Goal: Find specific fact: Find contact information

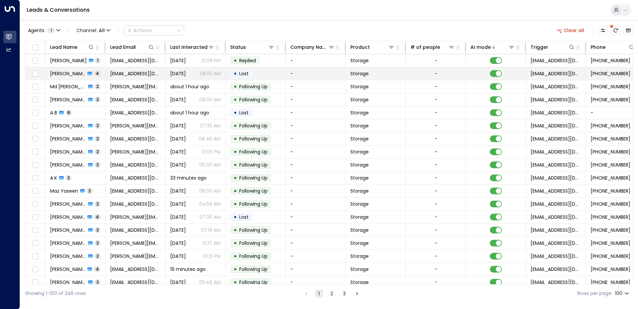
click at [94, 73] on div "[PERSON_NAME] 4" at bounding box center [75, 73] width 50 height 7
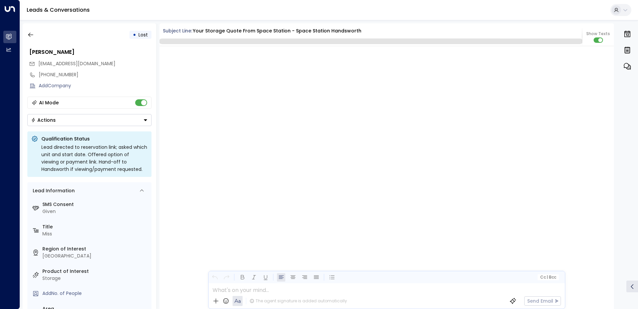
scroll to position [1341, 0]
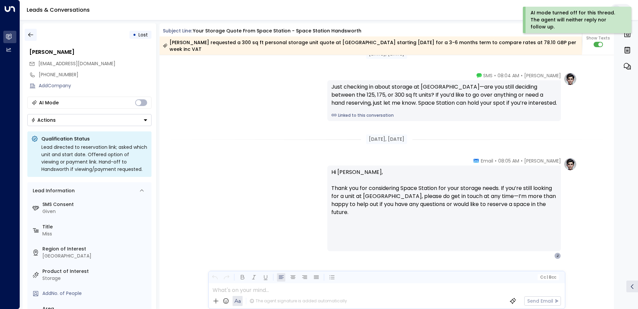
click at [33, 35] on icon "button" at bounding box center [30, 34] width 7 height 7
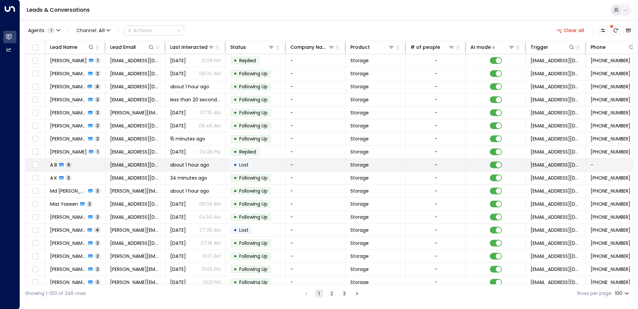
click at [92, 165] on td "A B 6" at bounding box center [75, 164] width 60 height 13
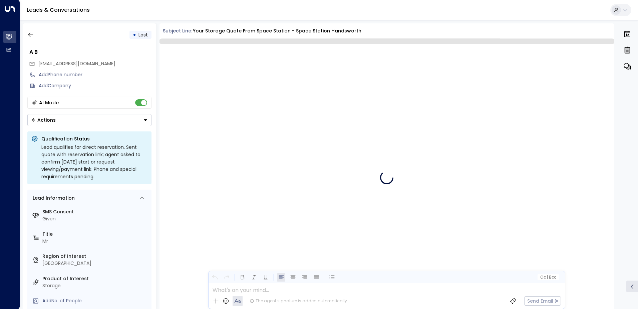
scroll to position [1459, 0]
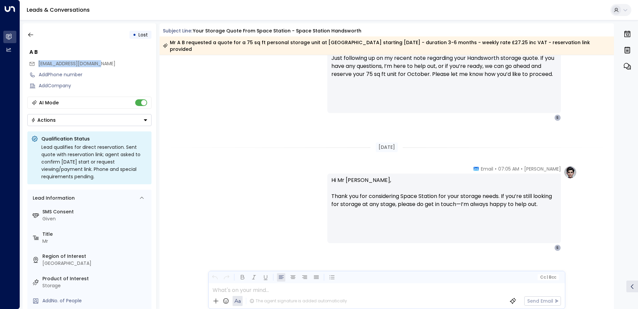
drag, startPoint x: 110, startPoint y: 63, endPoint x: 37, endPoint y: 62, distance: 72.8
click at [37, 62] on div "[EMAIL_ADDRESS][DOMAIN_NAME]" at bounding box center [90, 63] width 123 height 11
drag, startPoint x: 37, startPoint y: 62, endPoint x: 54, endPoint y: 62, distance: 17.0
copy span "[EMAIL_ADDRESS][DOMAIN_NAME]"
click at [32, 36] on icon "button" at bounding box center [30, 34] width 7 height 7
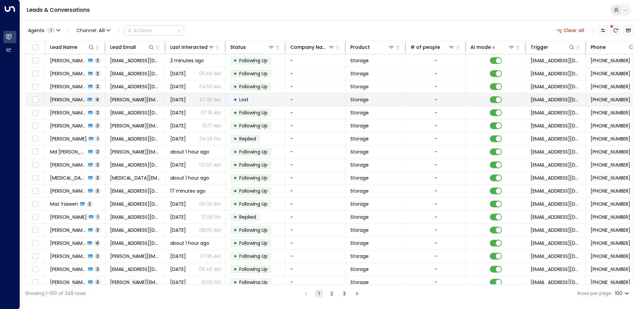
click at [100, 98] on td "[PERSON_NAME] 4" at bounding box center [75, 99] width 60 height 13
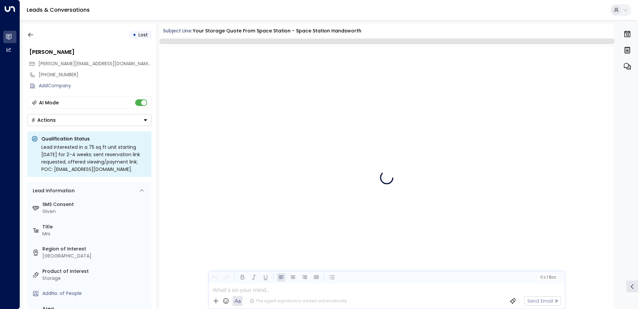
scroll to position [1381, 0]
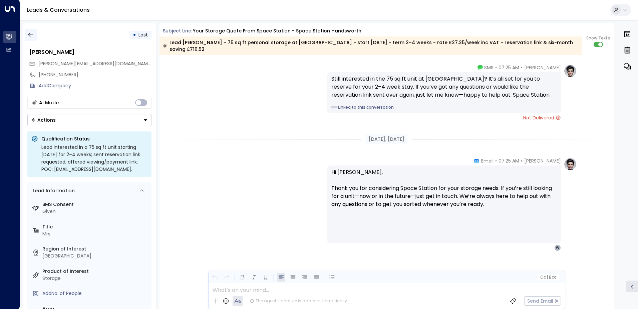
click at [31, 30] on button "button" at bounding box center [31, 35] width 12 height 12
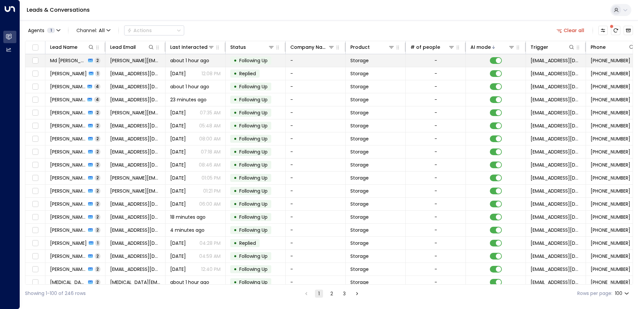
click at [107, 59] on td "[PERSON_NAME][EMAIL_ADDRESS][DOMAIN_NAME]" at bounding box center [136, 60] width 60 height 13
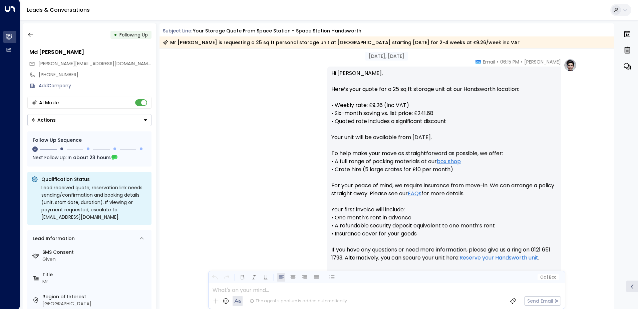
scroll to position [229, 0]
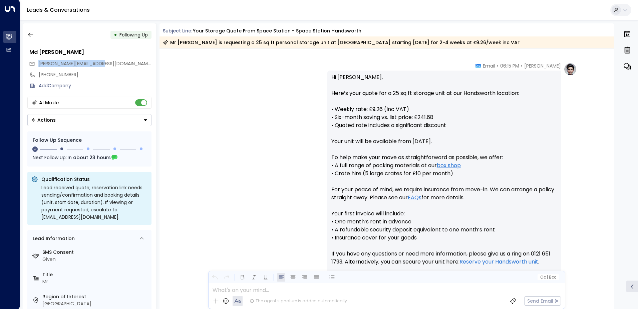
drag, startPoint x: 103, startPoint y: 61, endPoint x: 38, endPoint y: 62, distance: 64.5
click at [38, 62] on div "[PERSON_NAME][EMAIL_ADDRESS][DOMAIN_NAME]" at bounding box center [90, 63] width 123 height 11
drag, startPoint x: 38, startPoint y: 62, endPoint x: 50, endPoint y: 63, distance: 11.4
copy span "[PERSON_NAME][EMAIL_ADDRESS][DOMAIN_NAME]"
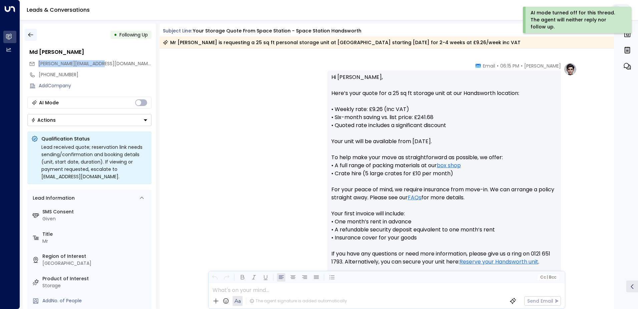
click at [29, 35] on icon "button" at bounding box center [30, 35] width 5 height 4
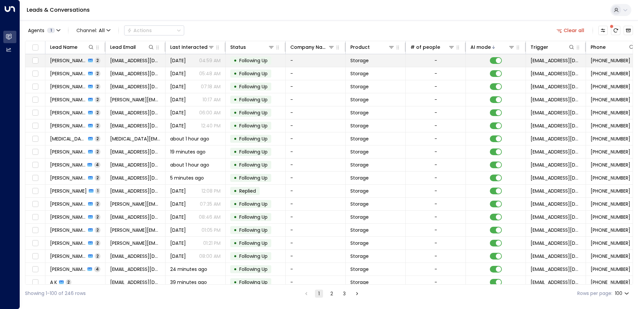
click at [109, 60] on td "[EMAIL_ADDRESS][DOMAIN_NAME]" at bounding box center [136, 60] width 60 height 13
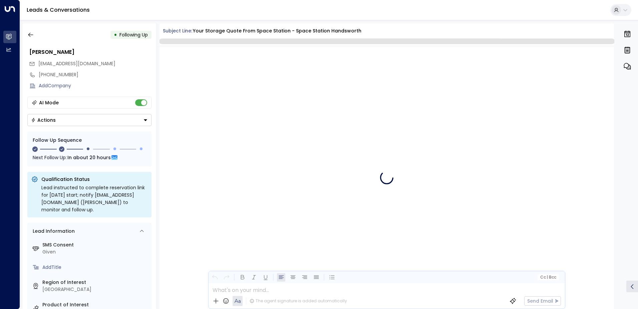
scroll to position [628, 0]
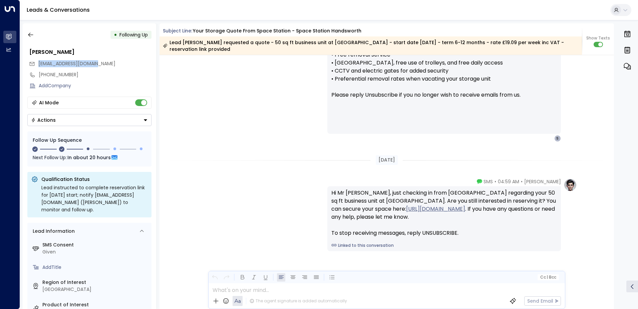
drag, startPoint x: 106, startPoint y: 63, endPoint x: 39, endPoint y: 66, distance: 66.6
click at [39, 66] on div "[EMAIL_ADDRESS][DOMAIN_NAME]" at bounding box center [90, 63] width 123 height 11
drag, startPoint x: 39, startPoint y: 66, endPoint x: 55, endPoint y: 66, distance: 15.7
copy span "[EMAIL_ADDRESS][DOMAIN_NAME]"
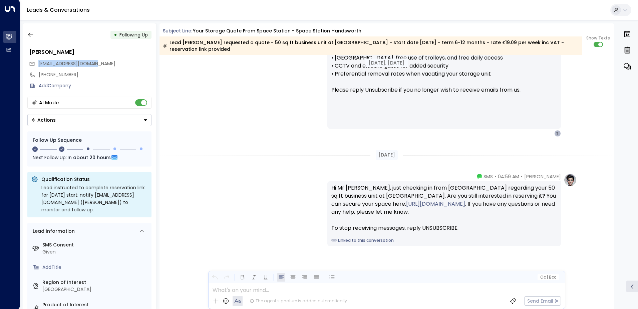
scroll to position [637, 0]
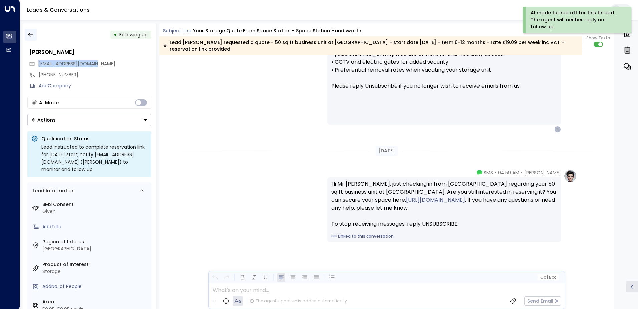
click at [31, 34] on icon "button" at bounding box center [30, 34] width 7 height 7
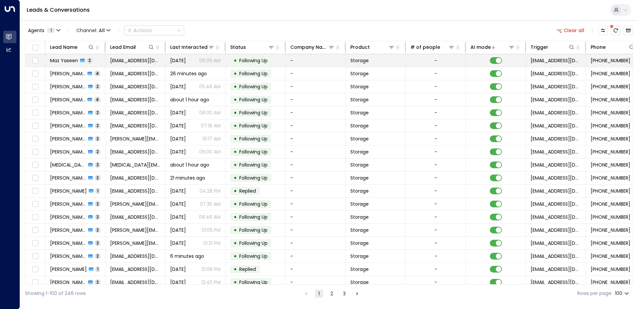
click at [99, 61] on td "Maz Yaseen 2" at bounding box center [75, 60] width 60 height 13
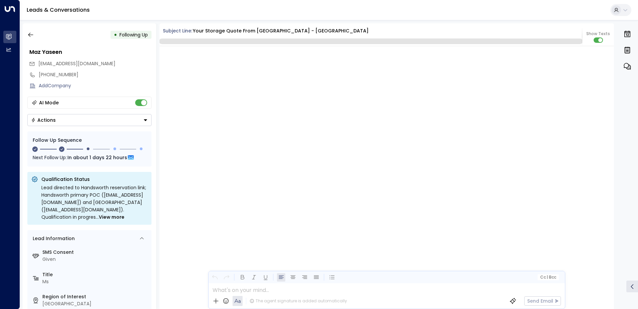
scroll to position [578, 0]
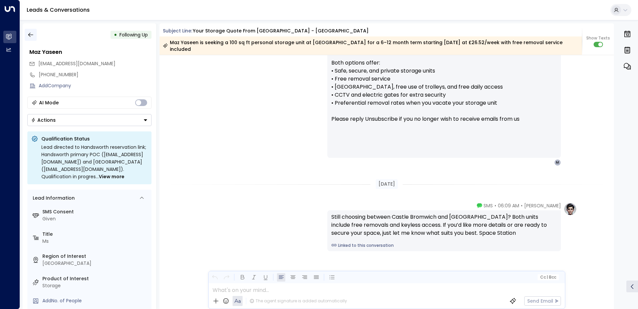
click at [34, 35] on button "button" at bounding box center [31, 35] width 12 height 12
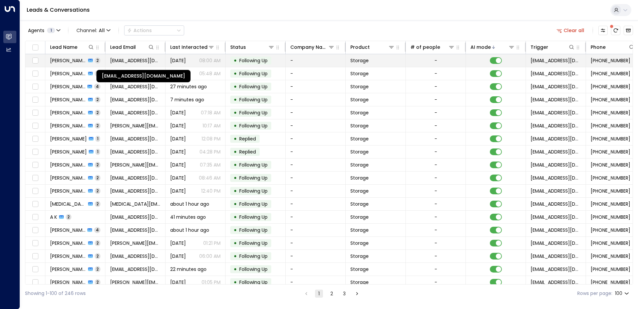
click at [112, 61] on span "[EMAIL_ADDRESS][DOMAIN_NAME]" at bounding box center [135, 60] width 50 height 7
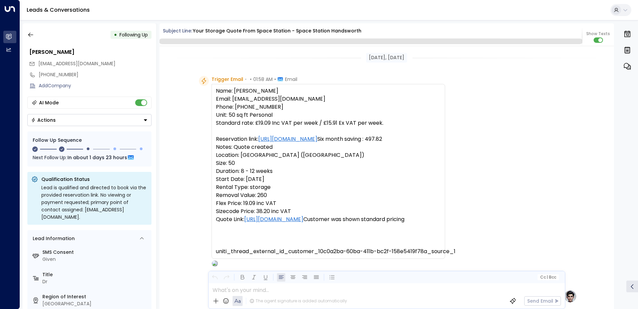
scroll to position [652, 0]
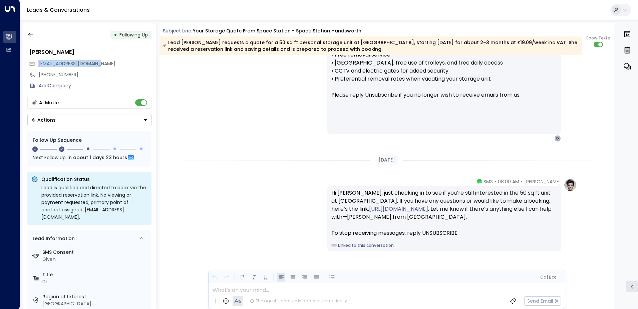
drag, startPoint x: 110, startPoint y: 63, endPoint x: 39, endPoint y: 64, distance: 71.5
click at [39, 64] on div "[EMAIL_ADDRESS][DOMAIN_NAME]" at bounding box center [90, 63] width 123 height 11
drag, startPoint x: 39, startPoint y: 64, endPoint x: 55, endPoint y: 67, distance: 16.5
copy span "[EMAIL_ADDRESS][DOMAIN_NAME]"
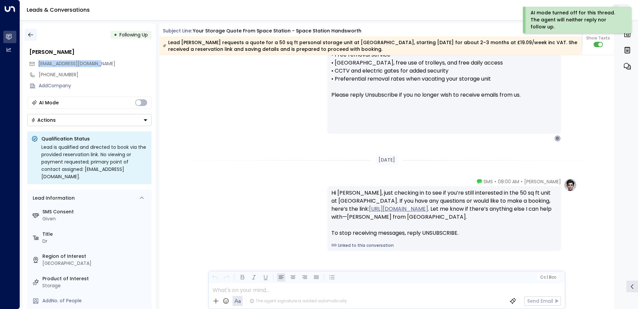
click at [34, 36] on icon "button" at bounding box center [30, 34] width 7 height 7
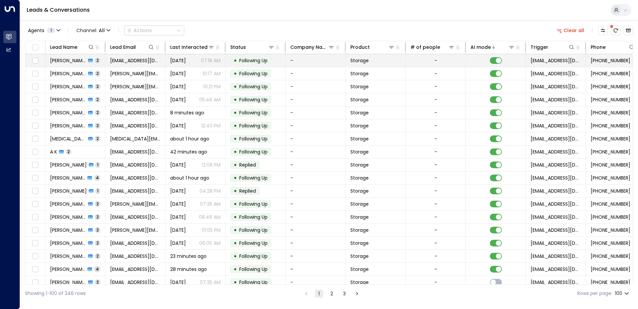
click at [99, 61] on span "2" at bounding box center [98, 60] width 6 height 6
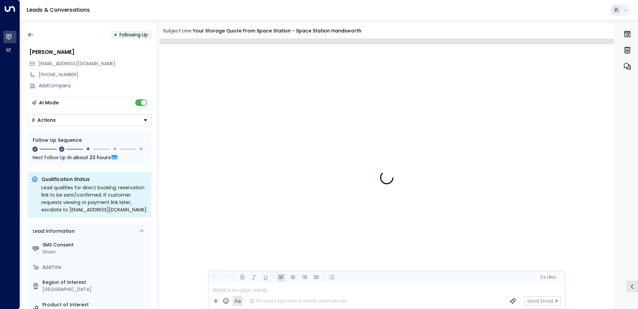
scroll to position [685, 0]
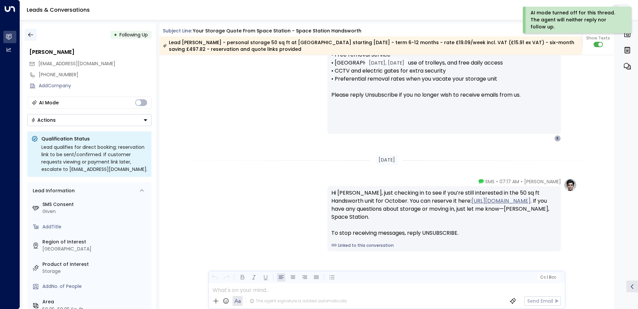
click at [31, 34] on icon "button" at bounding box center [30, 34] width 7 height 7
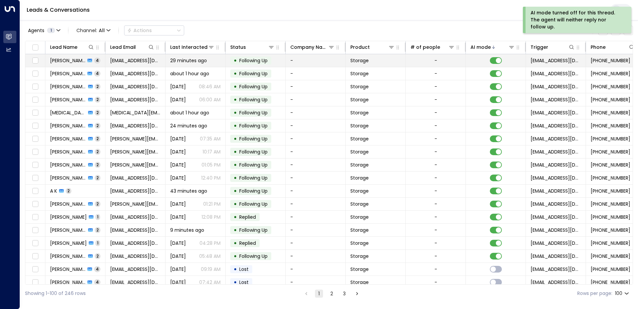
click at [102, 60] on td "[PERSON_NAME] 4" at bounding box center [75, 60] width 60 height 13
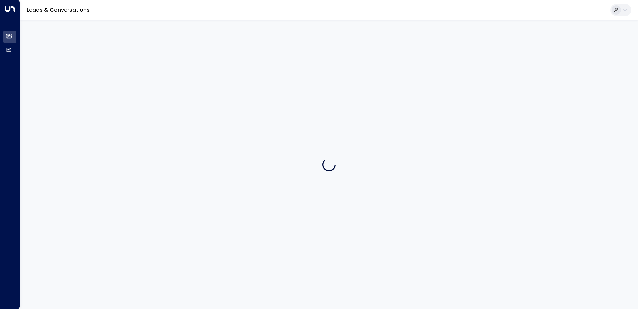
click at [102, 60] on div at bounding box center [329, 164] width 618 height 288
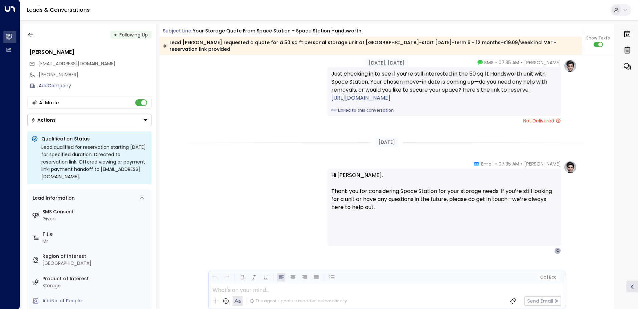
scroll to position [1254, 0]
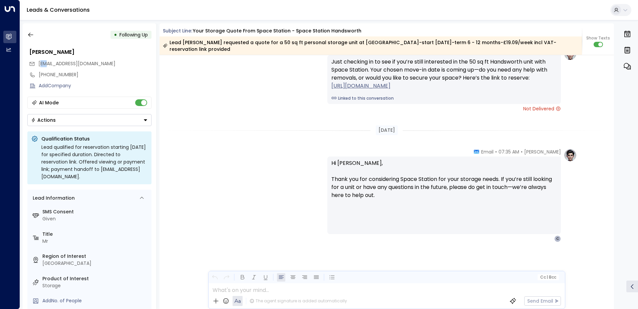
drag, startPoint x: 45, startPoint y: 65, endPoint x: 40, endPoint y: 66, distance: 5.3
drag, startPoint x: 40, startPoint y: 66, endPoint x: 125, endPoint y: 48, distance: 87.4
click at [125, 48] on div "[PERSON_NAME]" at bounding box center [90, 52] width 122 height 8
click at [109, 68] on div "[EMAIL_ADDRESS][DOMAIN_NAME]" at bounding box center [90, 63] width 123 height 11
click at [119, 86] on div "Add Company" at bounding box center [95, 85] width 113 height 7
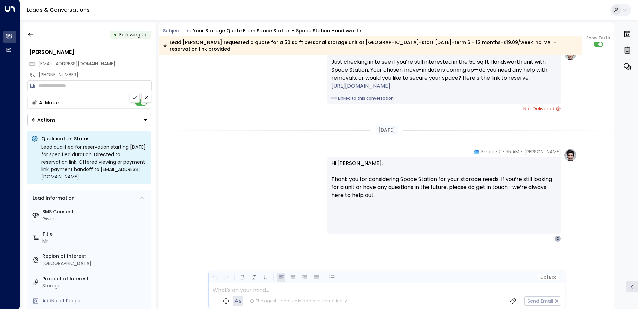
click at [206, 84] on div "[PERSON_NAME] • 07:35 AM • SMS Just checking in to see if you’re still interest…" at bounding box center [387, 79] width 381 height 65
click at [195, 81] on div "[PERSON_NAME] • 07:35 AM • SMS Just checking in to see if you’re still interest…" at bounding box center [387, 79] width 455 height 65
click at [197, 81] on div "[PERSON_NAME] • 07:35 AM • SMS Just checking in to see if you’re still interest…" at bounding box center [387, 79] width 381 height 65
click at [199, 81] on div "[PERSON_NAME] • 07:35 AM • SMS Just checking in to see if you’re still interest…" at bounding box center [387, 79] width 381 height 65
drag, startPoint x: 198, startPoint y: 80, endPoint x: 199, endPoint y: 85, distance: 4.7
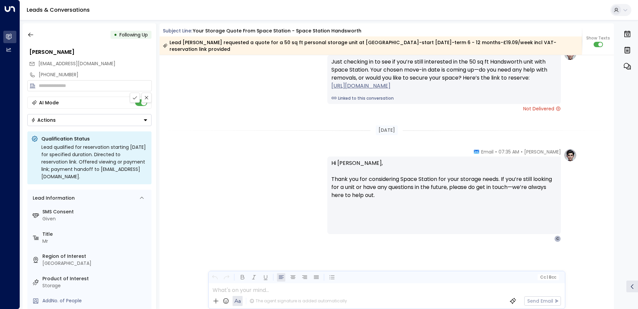
click at [199, 85] on div "[PERSON_NAME] • 07:35 AM • SMS Just checking in to see if you’re still interest…" at bounding box center [387, 79] width 381 height 65
drag, startPoint x: 199, startPoint y: 85, endPoint x: 171, endPoint y: 94, distance: 29.9
click at [171, 94] on div "[PERSON_NAME] • 07:35 AM • SMS Just checking in to see if you’re still interest…" at bounding box center [387, 79] width 455 height 65
drag, startPoint x: 171, startPoint y: 94, endPoint x: 135, endPoint y: 98, distance: 35.6
click at [135, 98] on icon at bounding box center [135, 97] width 4 height 3
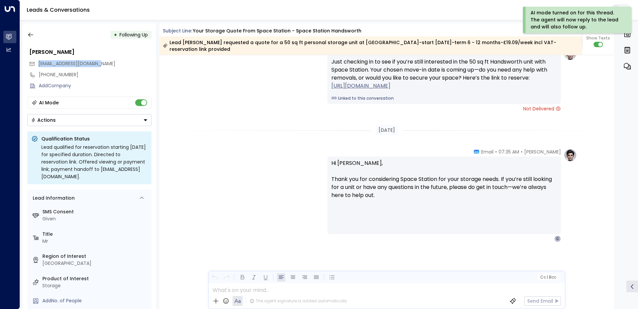
drag, startPoint x: 106, startPoint y: 63, endPoint x: 38, endPoint y: 67, distance: 67.6
click at [38, 67] on div "[EMAIL_ADDRESS][DOMAIN_NAME]" at bounding box center [90, 63] width 123 height 11
drag, startPoint x: 38, startPoint y: 67, endPoint x: 55, endPoint y: 64, distance: 17.4
copy span "[EMAIL_ADDRESS][DOMAIN_NAME]"
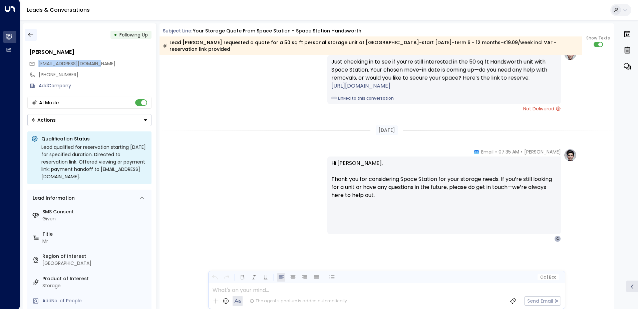
click at [30, 36] on icon "button" at bounding box center [30, 34] width 7 height 7
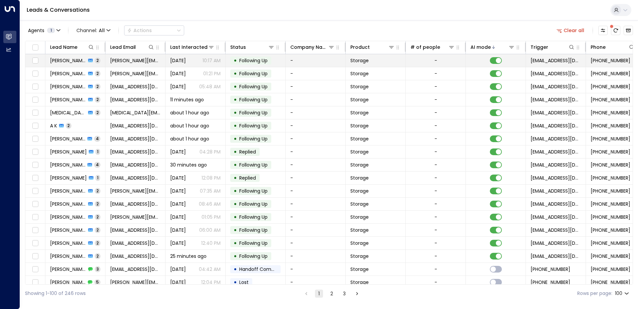
click at [103, 63] on td "[PERSON_NAME] 2" at bounding box center [75, 60] width 60 height 13
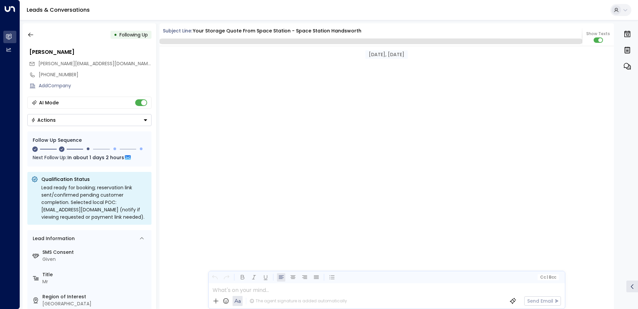
scroll to position [628, 0]
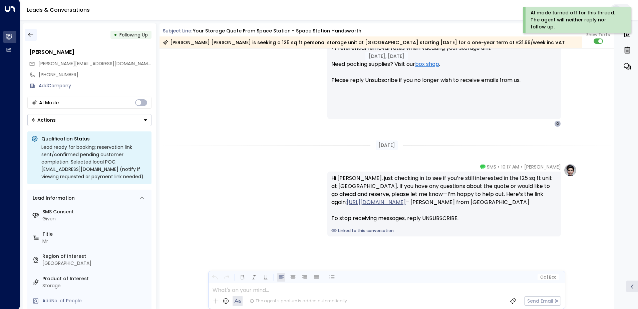
click at [29, 34] on icon "button" at bounding box center [30, 34] width 7 height 7
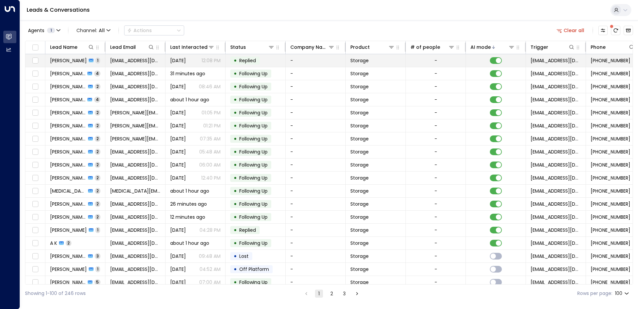
click at [100, 61] on td "[PERSON_NAME] 1" at bounding box center [75, 60] width 60 height 13
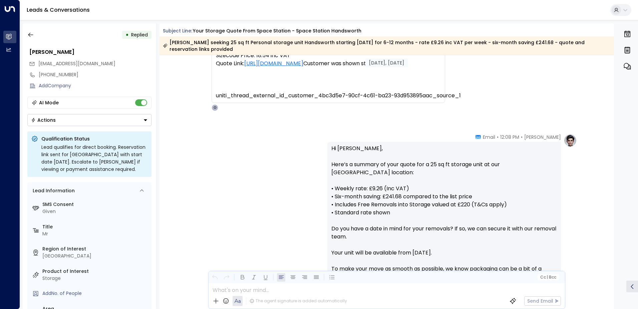
scroll to position [158, 0]
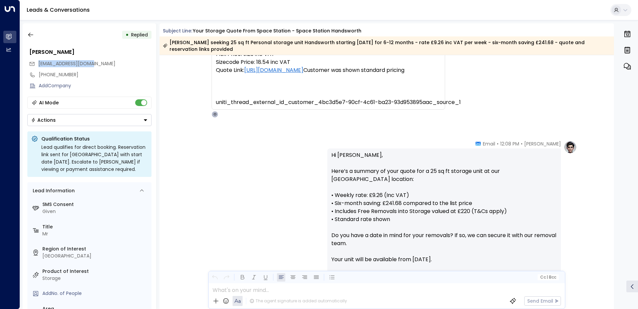
drag, startPoint x: 98, startPoint y: 63, endPoint x: 38, endPoint y: 65, distance: 60.1
click at [38, 65] on div "[EMAIL_ADDRESS][DOMAIN_NAME]" at bounding box center [90, 63] width 123 height 11
drag, startPoint x: 38, startPoint y: 65, endPoint x: 55, endPoint y: 63, distance: 17.4
copy span "[EMAIL_ADDRESS][DOMAIN_NAME]"
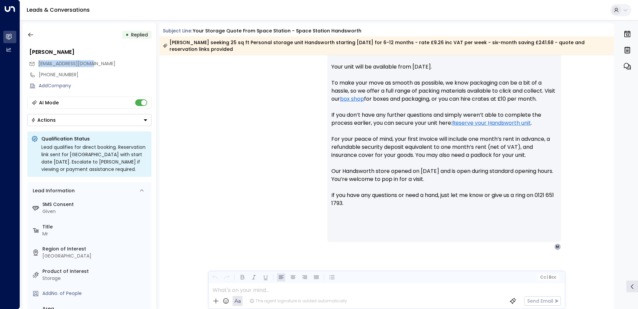
scroll to position [358, 0]
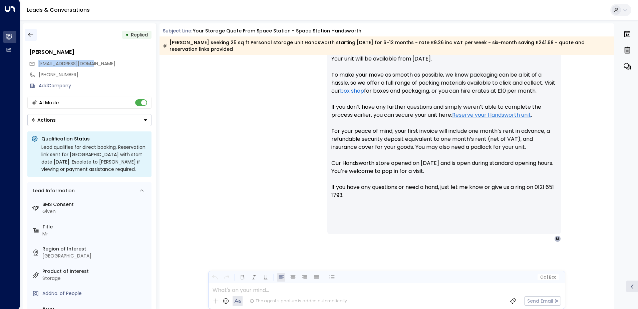
click at [28, 34] on icon "button" at bounding box center [30, 34] width 7 height 7
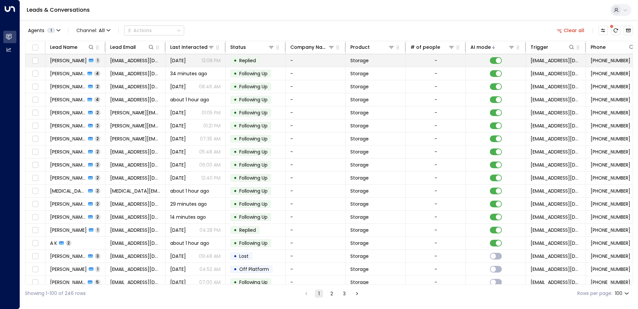
click at [97, 61] on td "[PERSON_NAME] 1" at bounding box center [75, 60] width 60 height 13
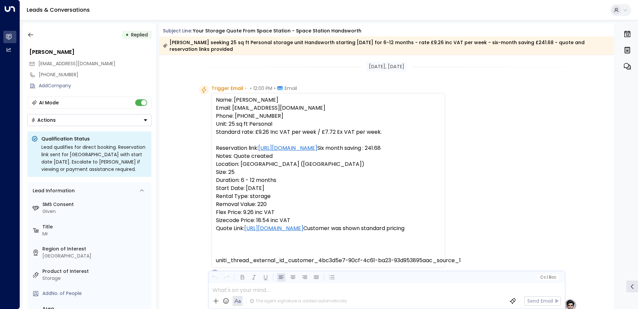
drag, startPoint x: 32, startPoint y: 34, endPoint x: 182, endPoint y: 173, distance: 204.8
click at [182, 173] on div "Trigger Email • • 12:00 PM • Email Name: [PERSON_NAME] Email: [EMAIL_ADDRESS][D…" at bounding box center [387, 180] width 455 height 191
click at [30, 34] on icon "button" at bounding box center [30, 34] width 7 height 7
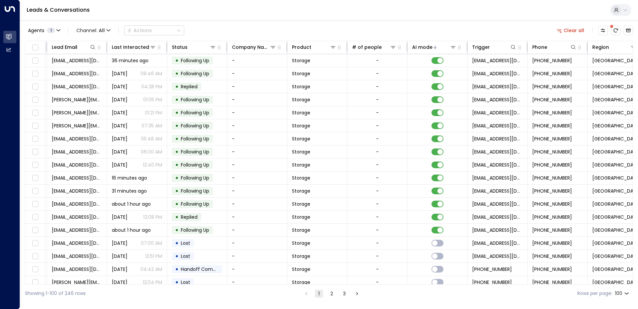
scroll to position [0, 136]
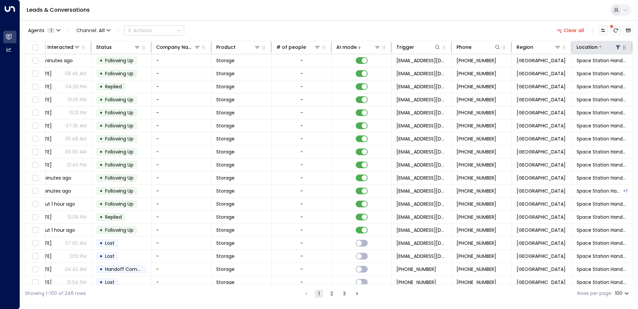
click at [591, 45] on div "Location" at bounding box center [587, 47] width 21 height 8
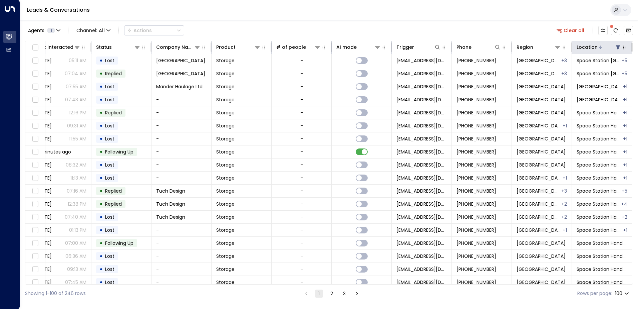
click at [593, 48] on div "Location" at bounding box center [587, 47] width 21 height 8
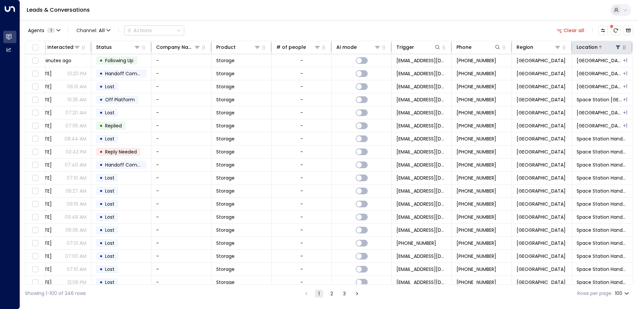
click at [617, 47] on icon at bounding box center [618, 47] width 4 height 4
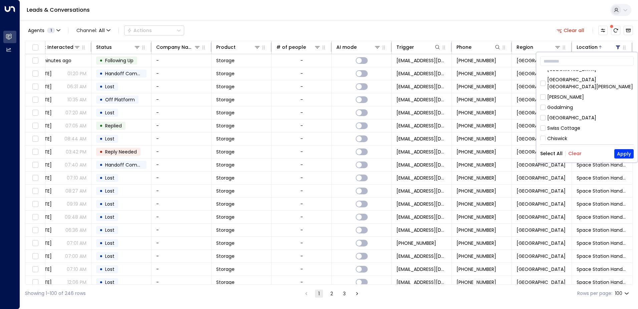
scroll to position [301, 0]
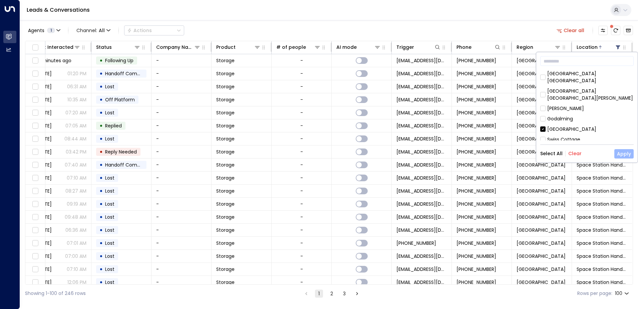
click at [622, 152] on button "Apply" at bounding box center [624, 153] width 19 height 9
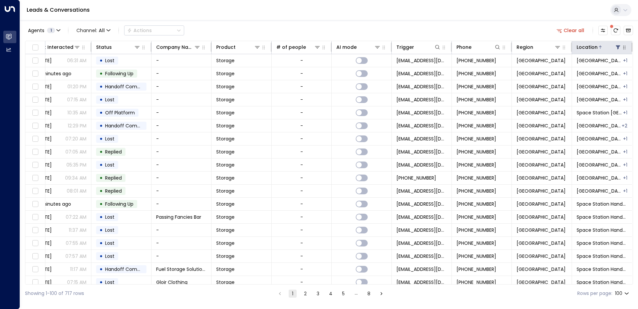
click at [616, 46] on icon at bounding box center [618, 47] width 4 height 4
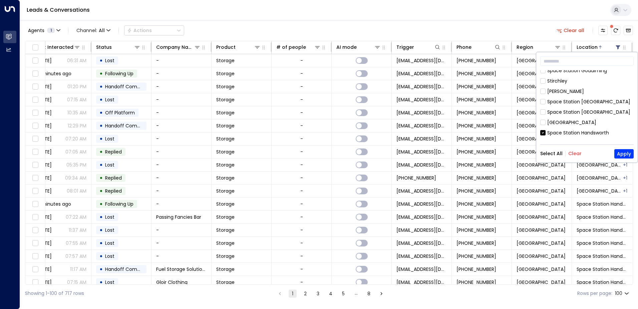
scroll to position [134, 0]
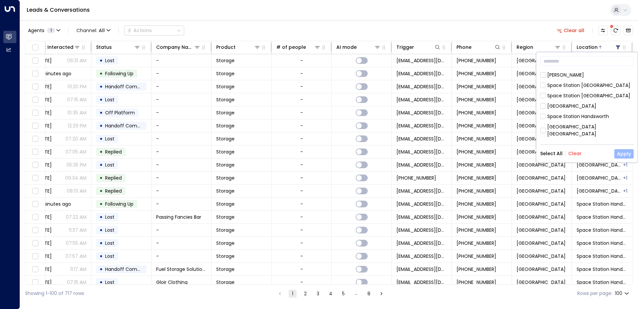
click at [626, 153] on button "Apply" at bounding box center [624, 153] width 19 height 9
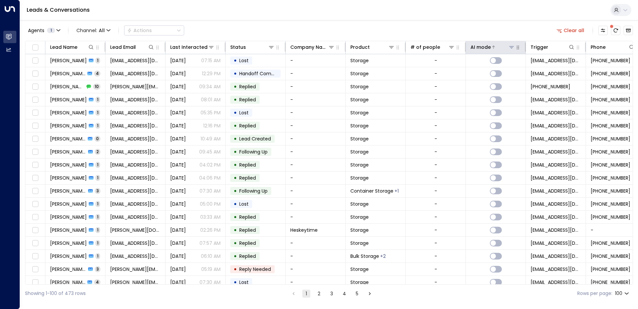
click at [494, 45] on div at bounding box center [503, 47] width 24 height 7
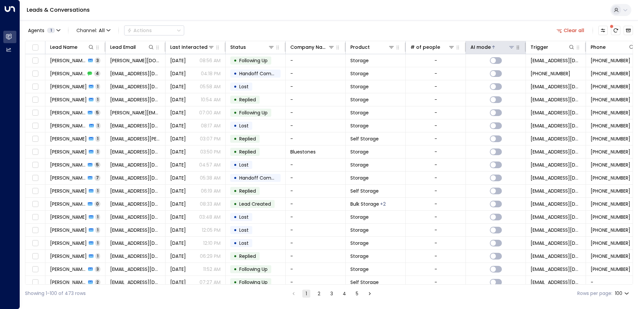
click at [494, 45] on div at bounding box center [503, 47] width 24 height 7
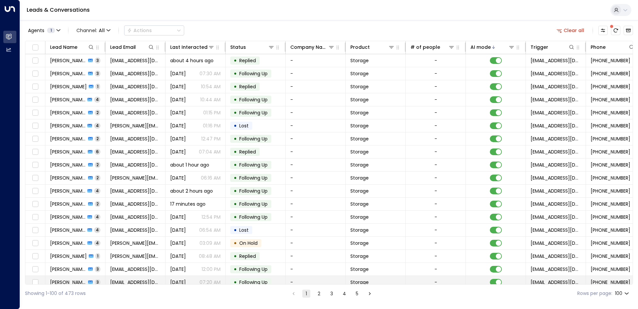
click at [186, 281] on span "[DATE]" at bounding box center [178, 281] width 16 height 7
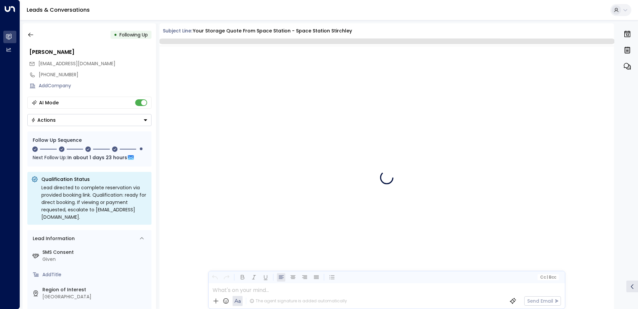
scroll to position [763, 0]
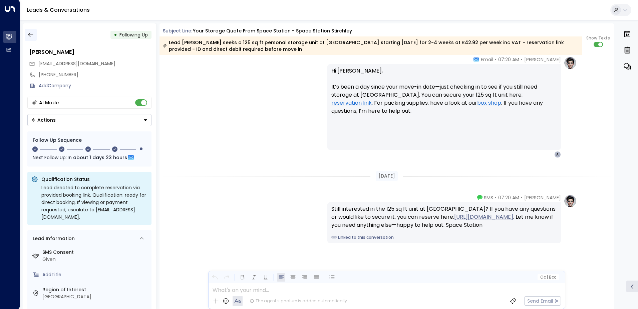
click at [31, 34] on icon "button" at bounding box center [30, 34] width 7 height 7
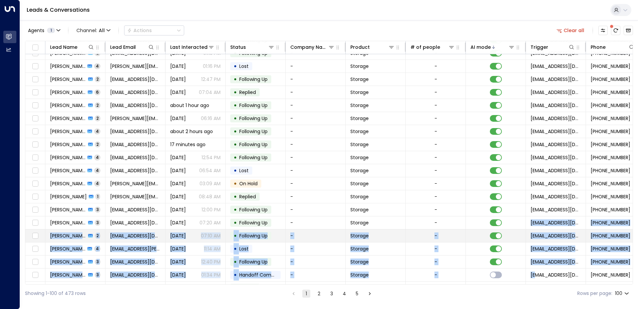
drag, startPoint x: 31, startPoint y: 34, endPoint x: 536, endPoint y: 281, distance: 562.4
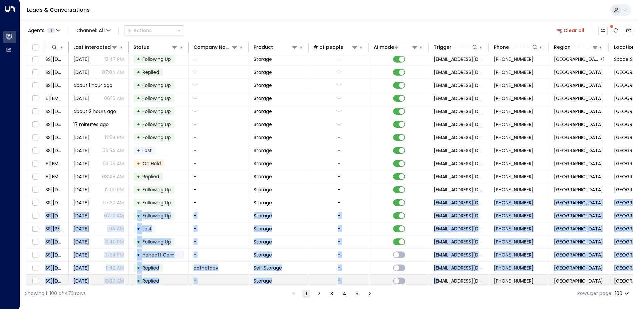
scroll to position [79, 136]
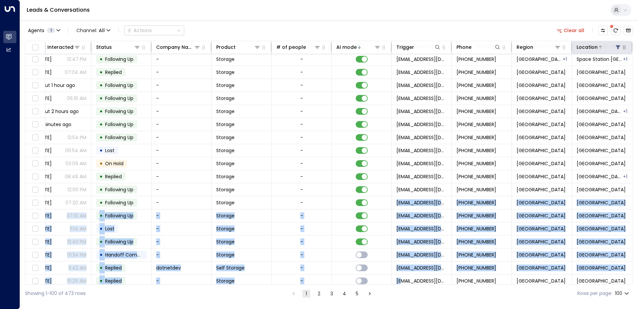
click at [616, 47] on icon at bounding box center [618, 47] width 4 height 4
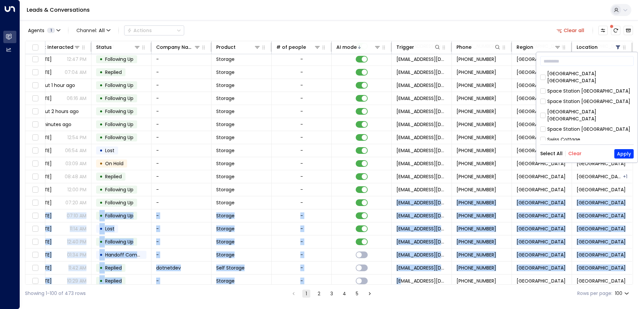
click at [575, 153] on button "Clear" at bounding box center [575, 153] width 13 height 5
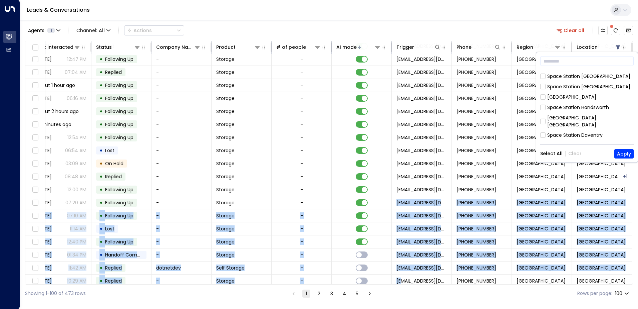
scroll to position [154, 0]
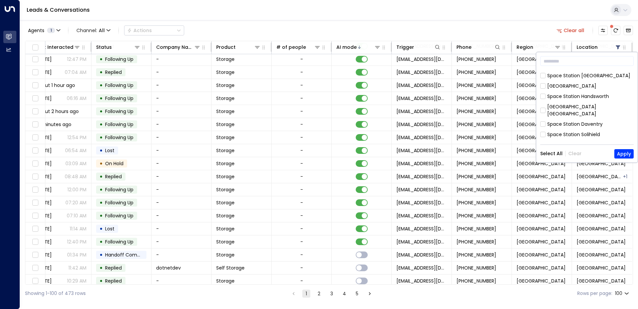
click at [630, 100] on div "[GEOGRAPHIC_DATA] [GEOGRAPHIC_DATA] [GEOGRAPHIC_DATA] [GEOGRAPHIC_DATA] [PERSON…" at bounding box center [587, 105] width 93 height 70
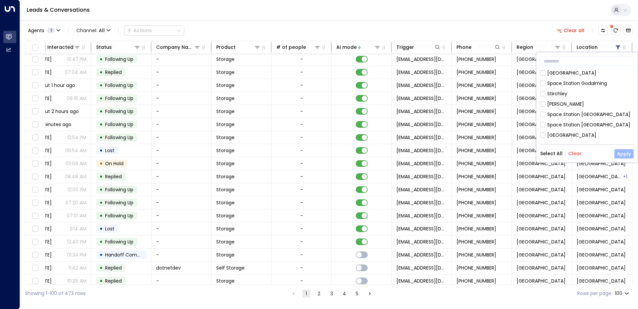
click at [627, 153] on button "Apply" at bounding box center [624, 153] width 19 height 9
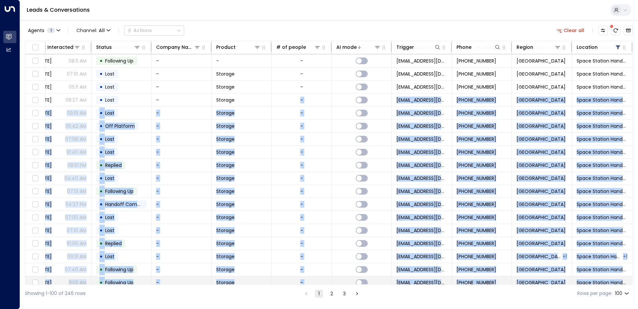
scroll to position [261, 136]
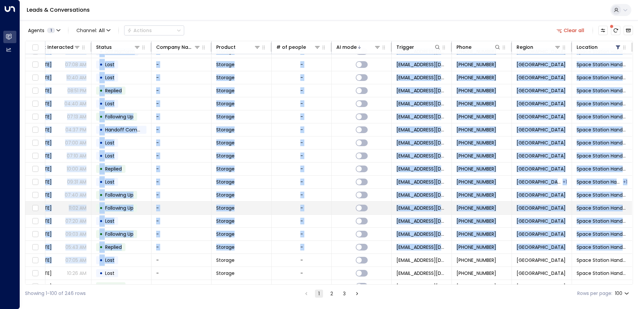
drag, startPoint x: 239, startPoint y: 284, endPoint x: 155, endPoint y: 280, distance: 84.9
click at [155, 280] on div "Lead Name Lead Email Last Interacted Status Company Name Product # of people AI…" at bounding box center [329, 162] width 608 height 243
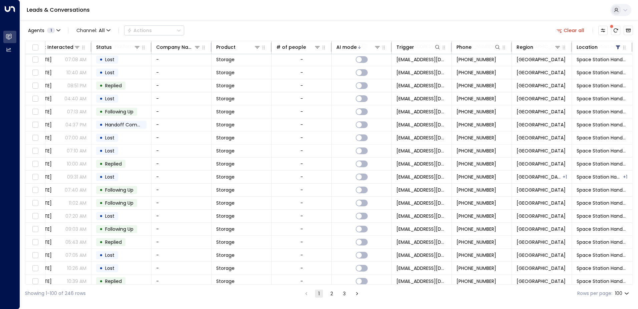
click at [259, 300] on div "Showing 1-100 of 246 rows 1 2 3 Rows per page: 100 ***" at bounding box center [329, 293] width 608 height 18
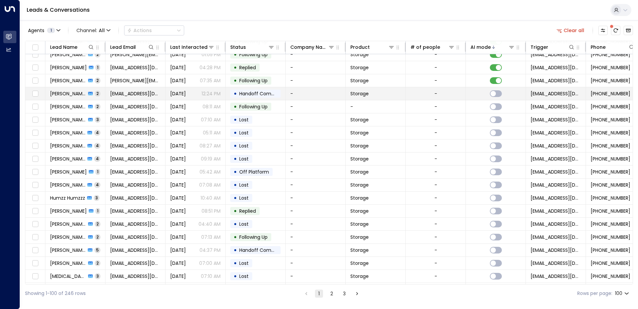
scroll to position [0, 0]
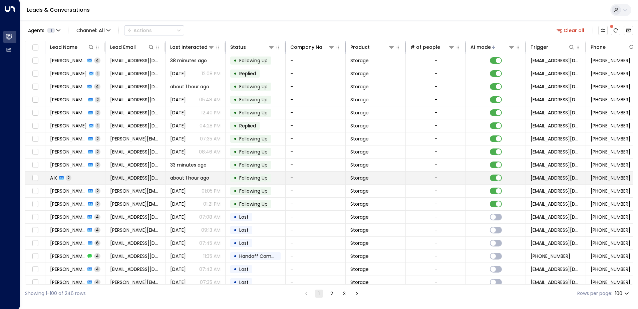
click at [100, 176] on td "A K 2" at bounding box center [75, 177] width 60 height 13
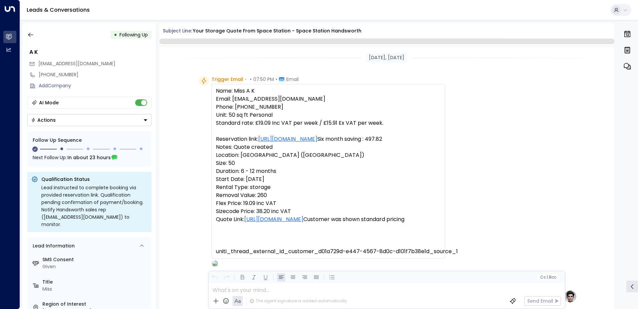
scroll to position [535, 0]
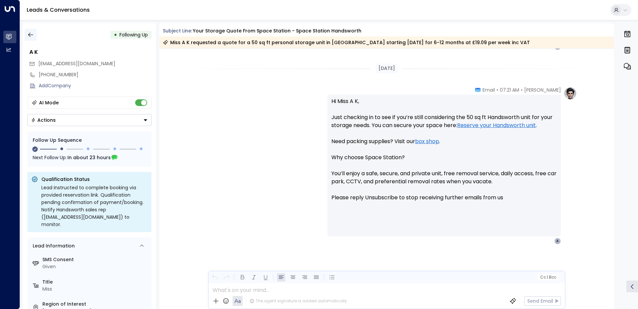
click at [30, 33] on icon "button" at bounding box center [30, 34] width 7 height 7
